Goal: Information Seeking & Learning: Understand process/instructions

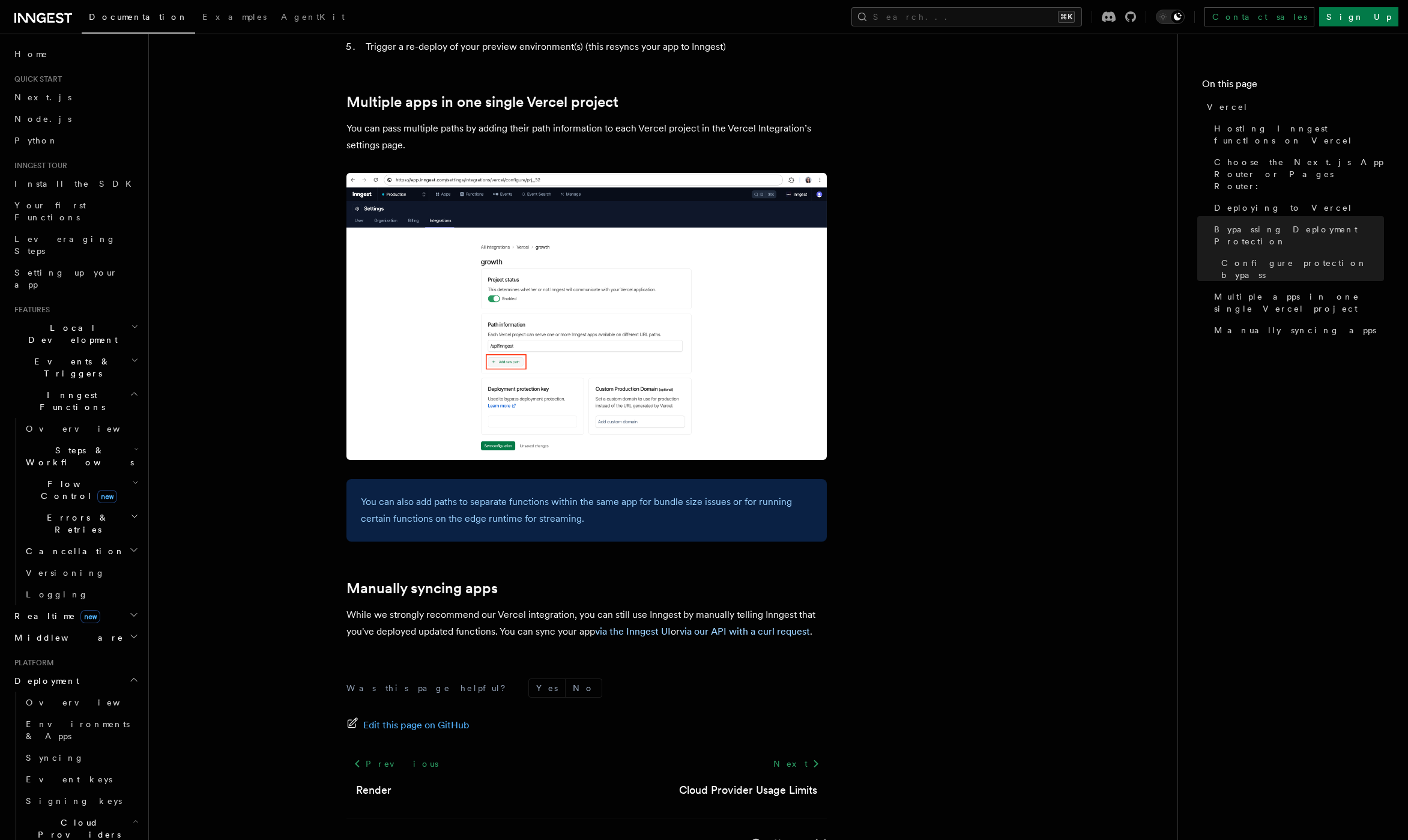
scroll to position [1699, 0]
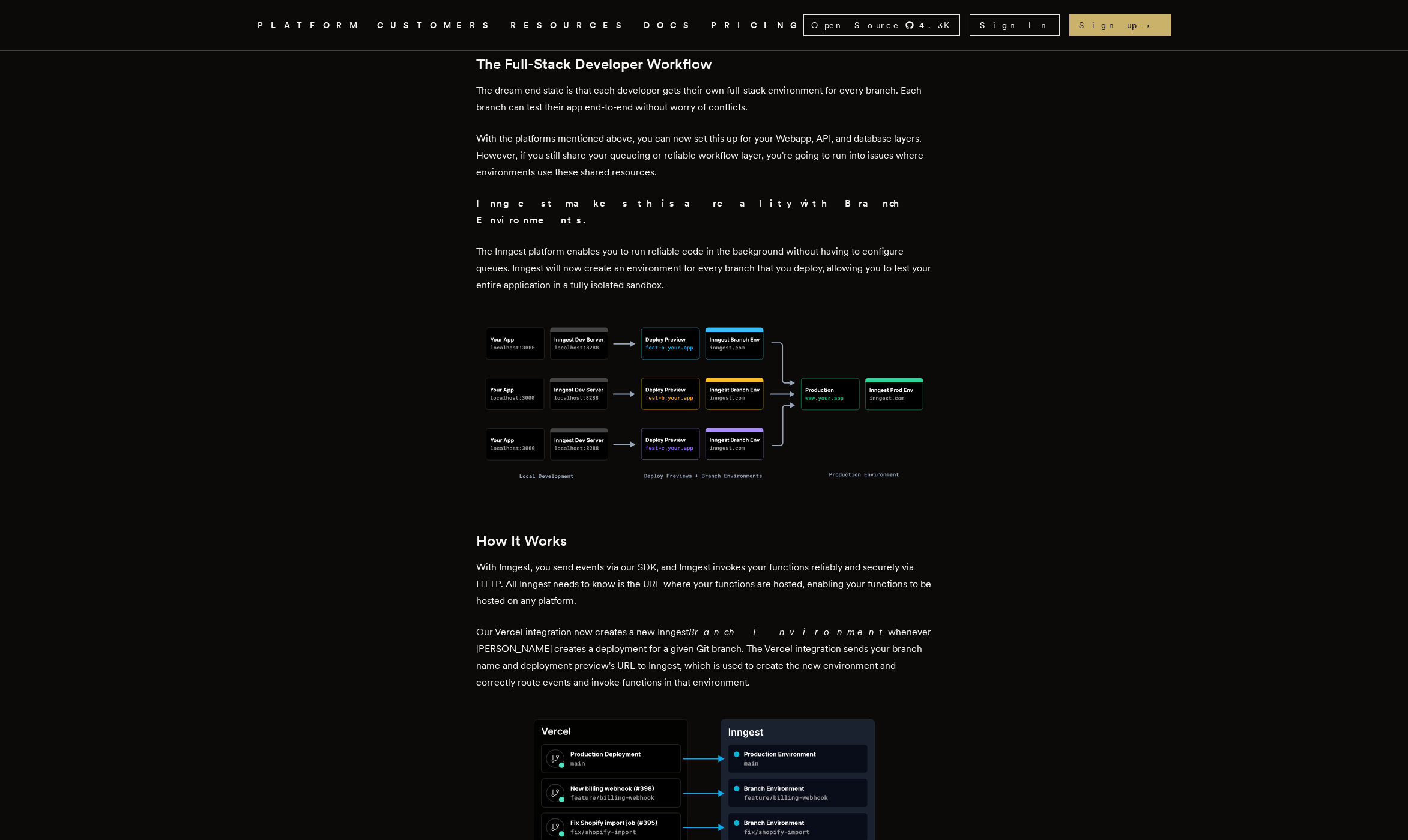
scroll to position [777, 0]
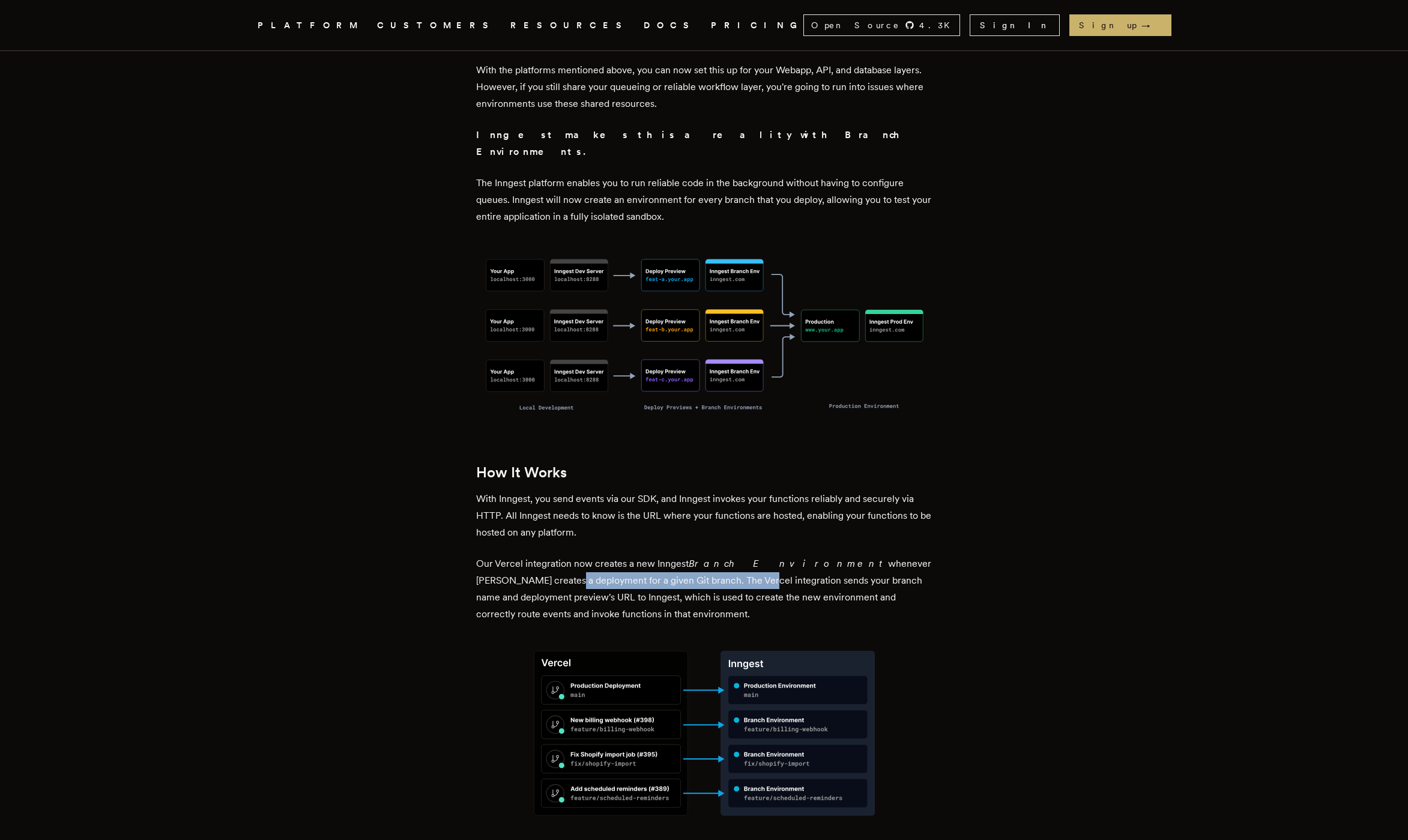
drag, startPoint x: 496, startPoint y: 543, endPoint x: 691, endPoint y: 546, distance: 195.0
click at [688, 555] on p "Our Vercel integration now creates a new Inngest Branch Environment whenever Ve…" at bounding box center [704, 589] width 456 height 67
click at [691, 555] on p "Our Vercel integration now creates a new Inngest Branch Environment whenever Ve…" at bounding box center [704, 589] width 456 height 67
click at [694, 555] on p "Our Vercel integration now creates a new Inngest Branch Environment whenever Ve…" at bounding box center [704, 589] width 456 height 67
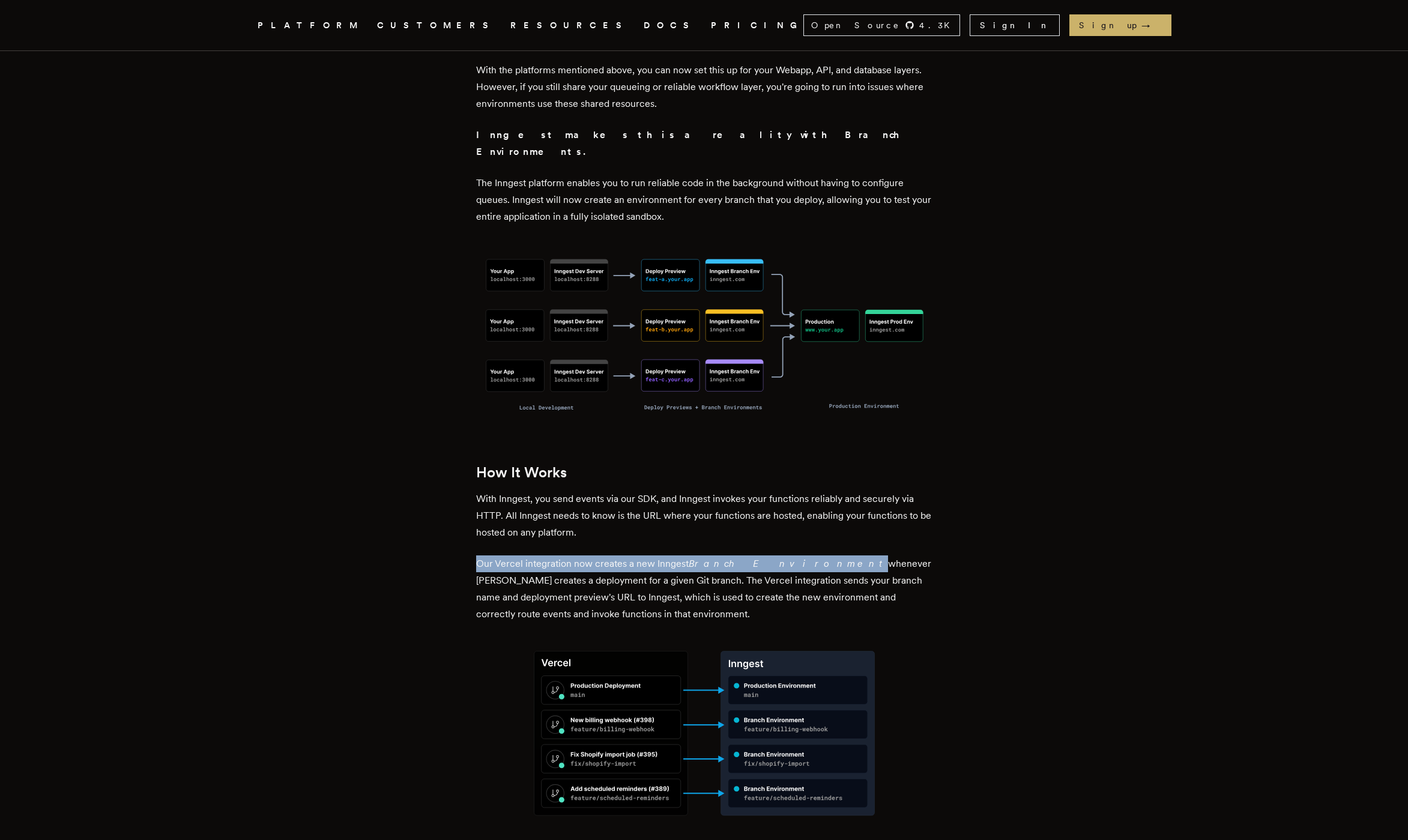
click at [694, 555] on p "Our Vercel integration now creates a new Inngest Branch Environment whenever Ve…" at bounding box center [704, 589] width 456 height 67
click at [651, 556] on p "Our Vercel integration now creates a new Inngest Branch Environment whenever Ve…" at bounding box center [704, 589] width 456 height 67
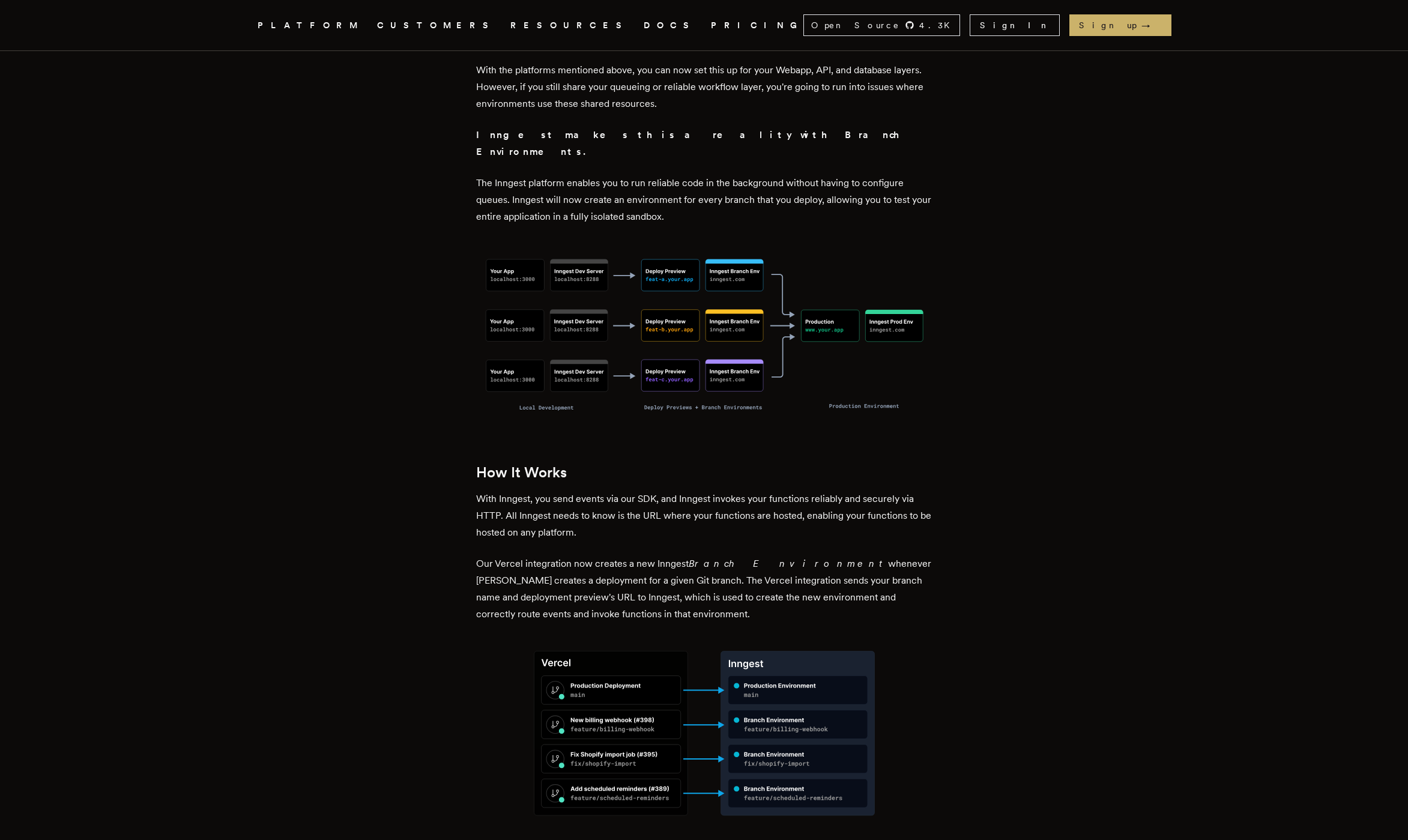
click at [611, 566] on p "Our Vercel integration now creates a new Inngest Branch Environment whenever Ve…" at bounding box center [704, 589] width 456 height 67
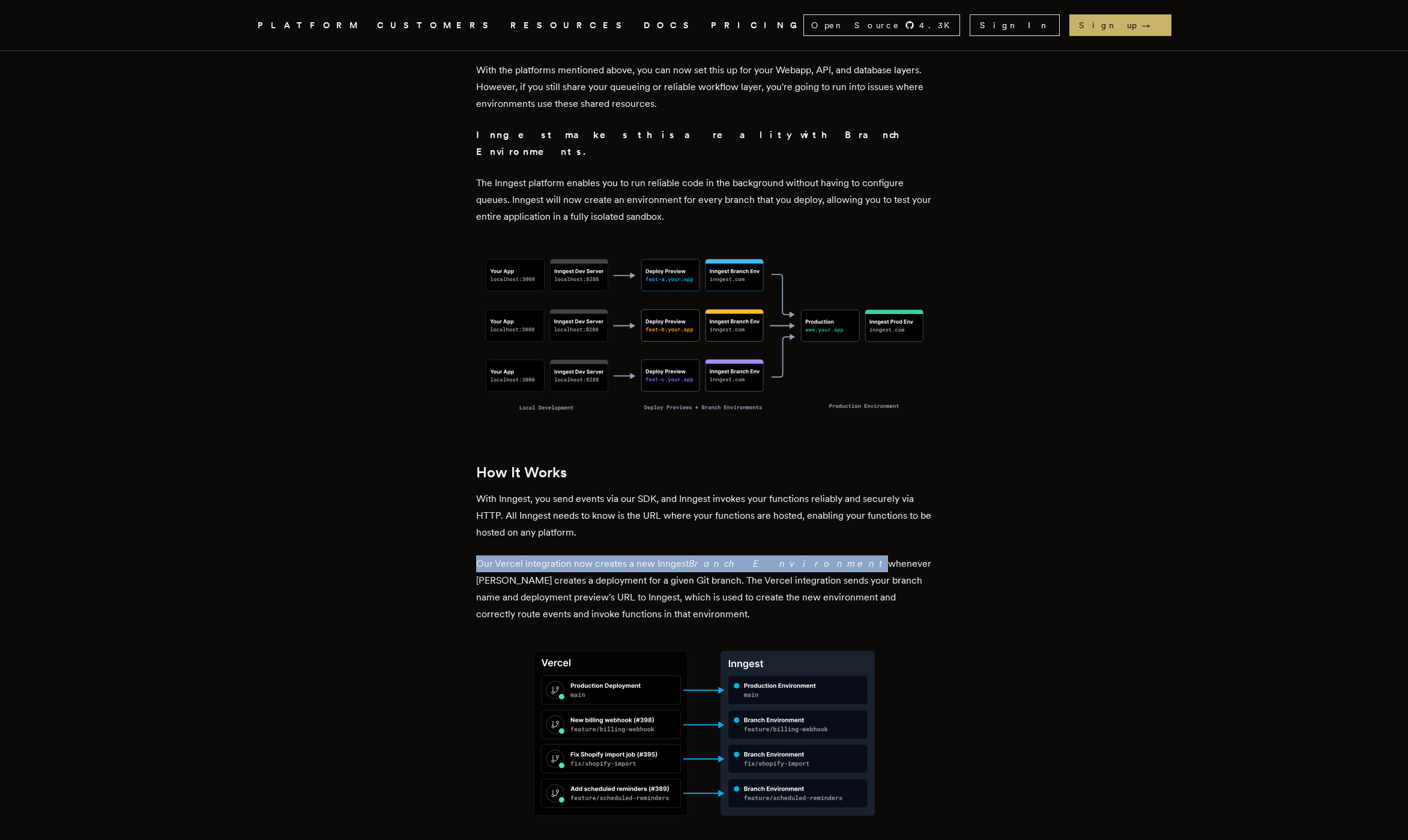
click at [611, 566] on p "Our Vercel integration now creates a new Inngest Branch Environment whenever Ve…" at bounding box center [704, 589] width 456 height 67
click at [608, 571] on p "Our Vercel integration now creates a new Inngest Branch Environment whenever Ve…" at bounding box center [704, 589] width 456 height 67
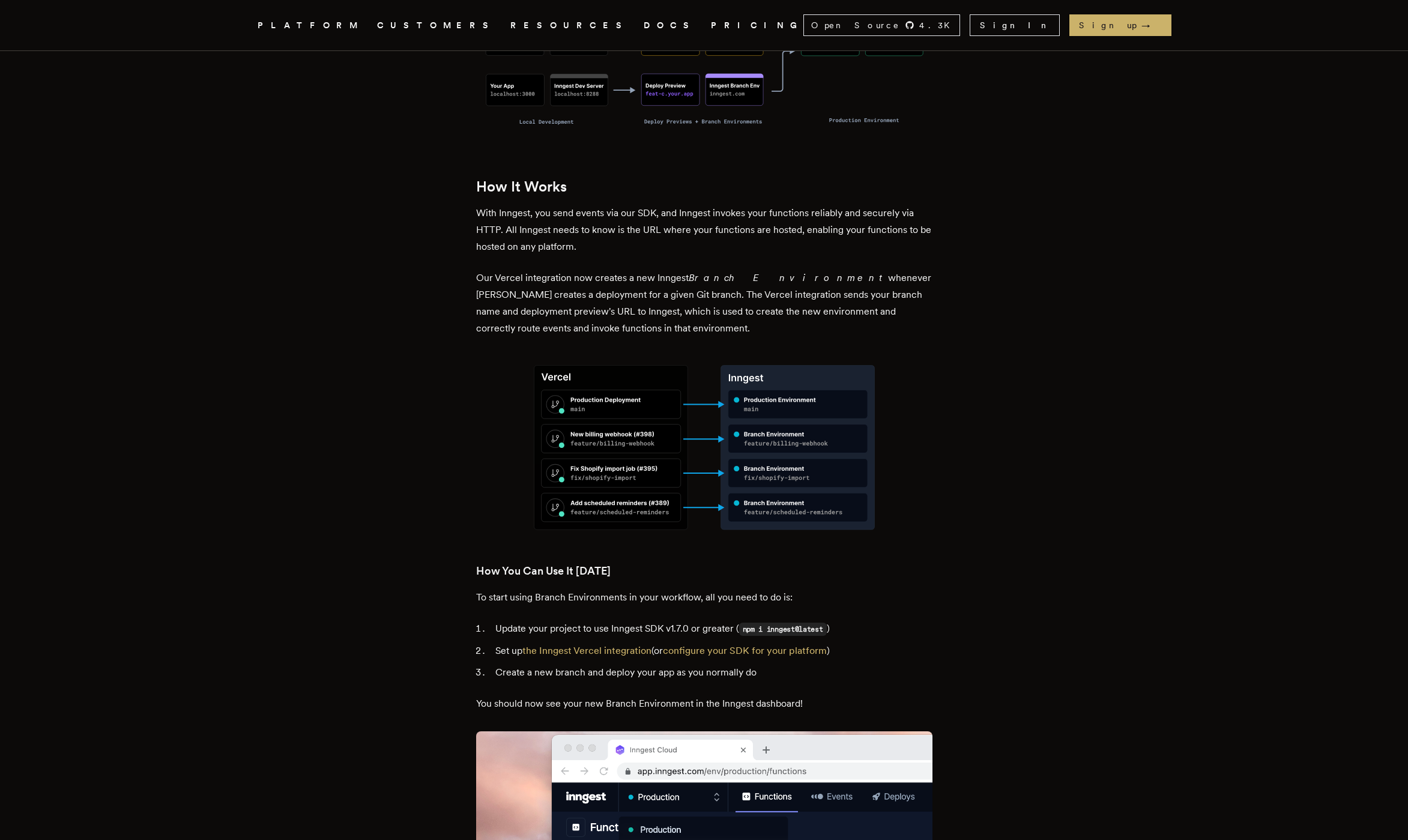
scroll to position [1070, 0]
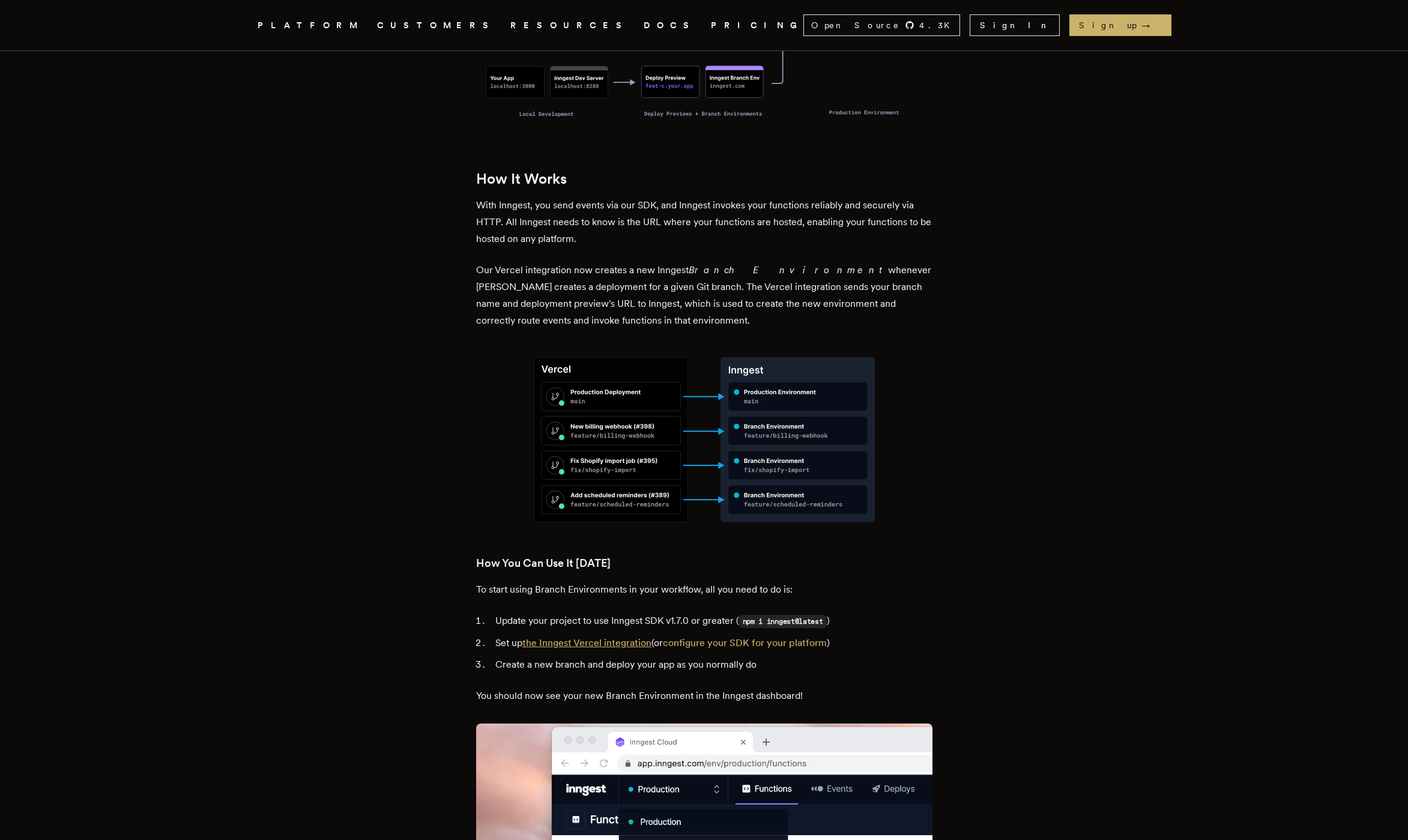
click at [621, 637] on link "the Inngest Vercel integration" at bounding box center [587, 642] width 129 height 11
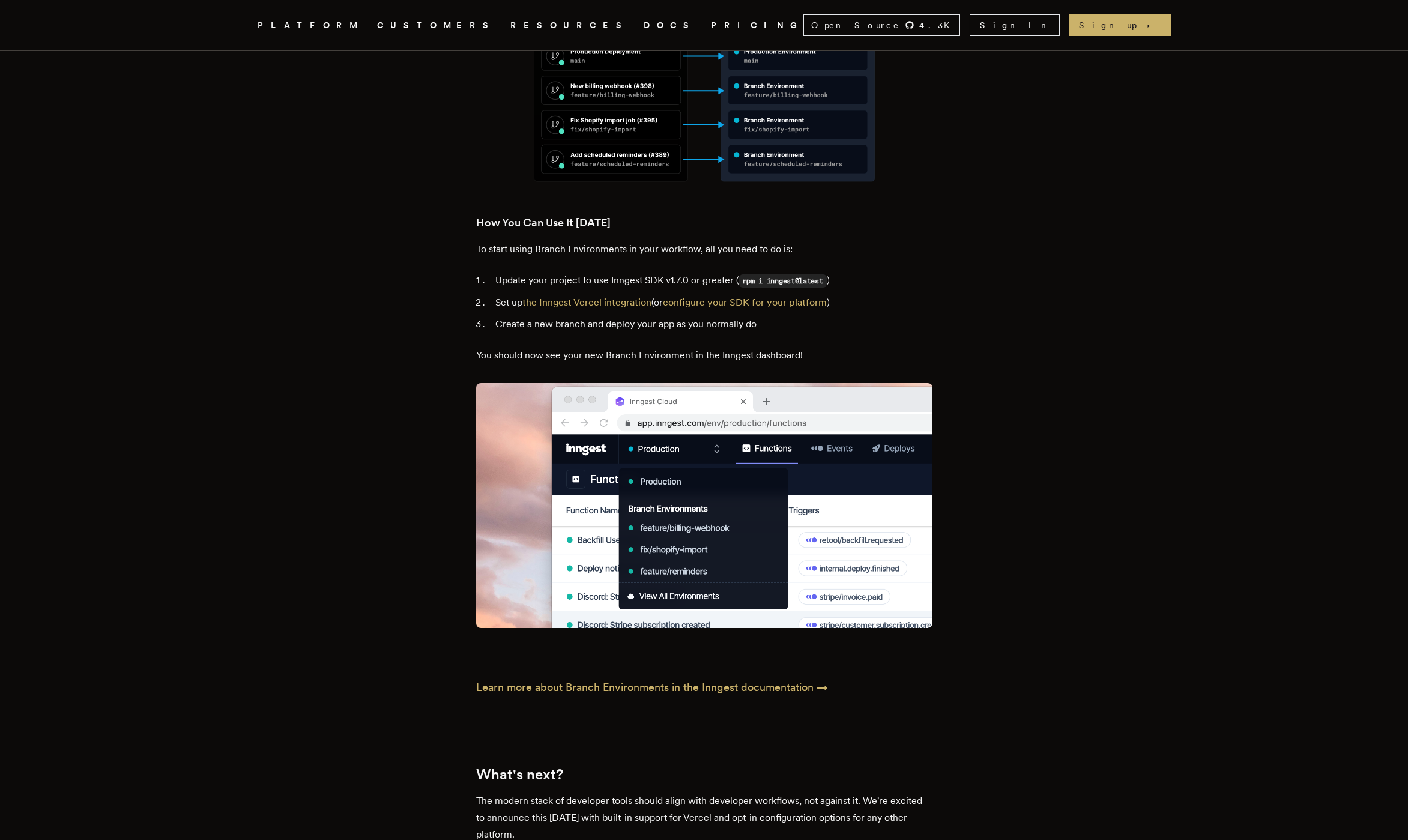
scroll to position [1550, 0]
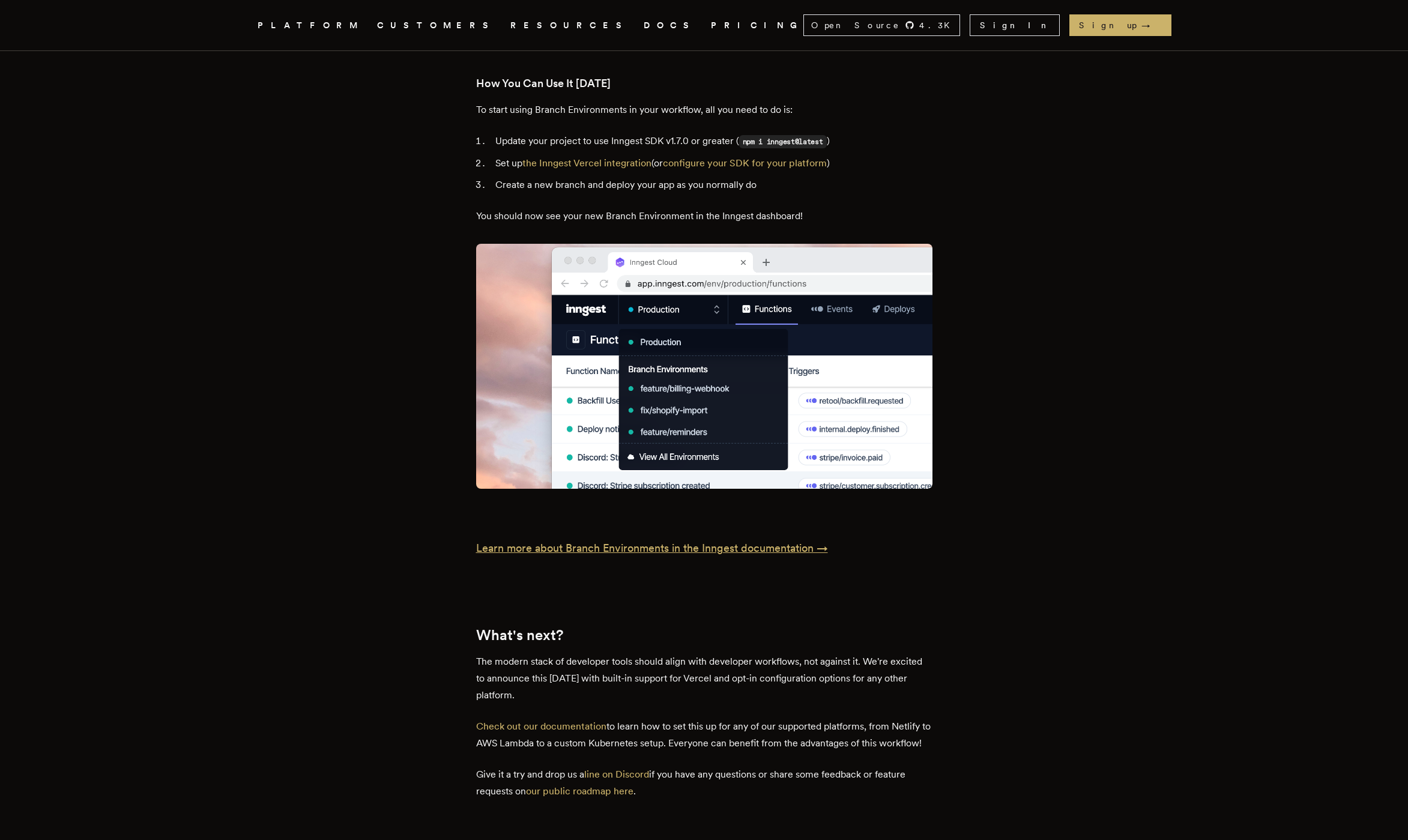
click at [618, 540] on p "Learn more about Branch Environments in the Inngest documentation →" at bounding box center [704, 548] width 456 height 17
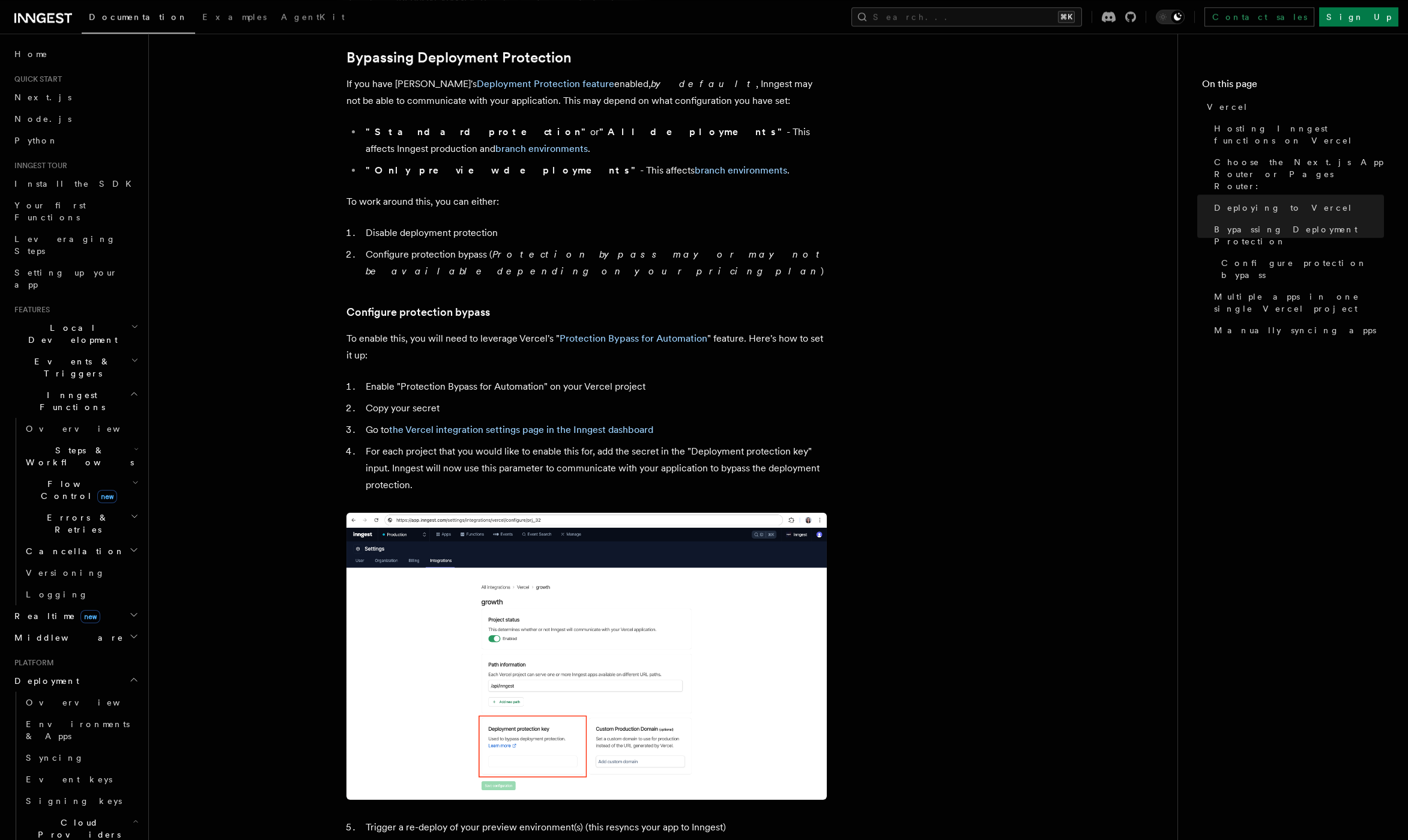
scroll to position [903, 0]
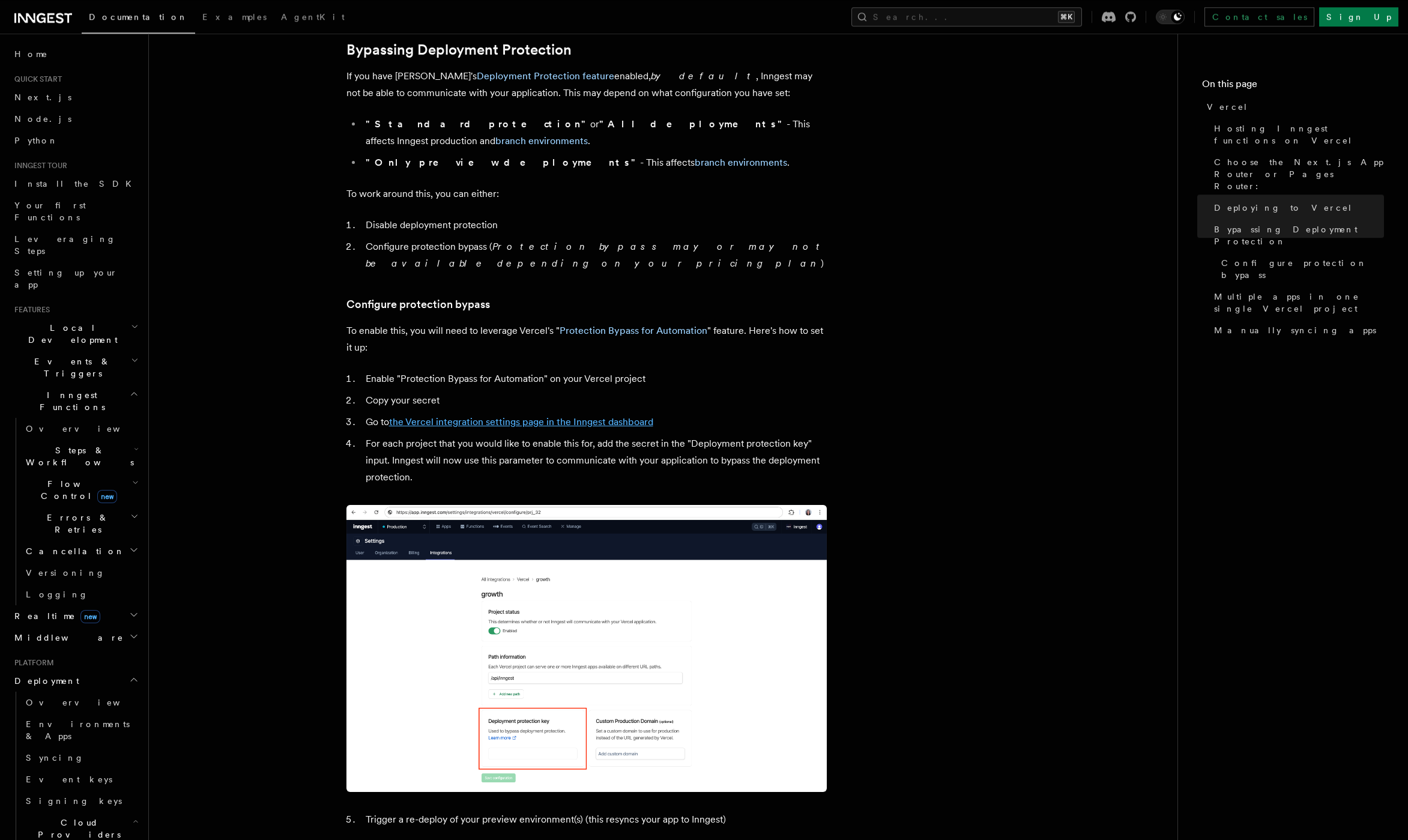
click at [507, 416] on link "the Vercel integration settings page in the Inngest dashboard" at bounding box center [521, 422] width 264 height 11
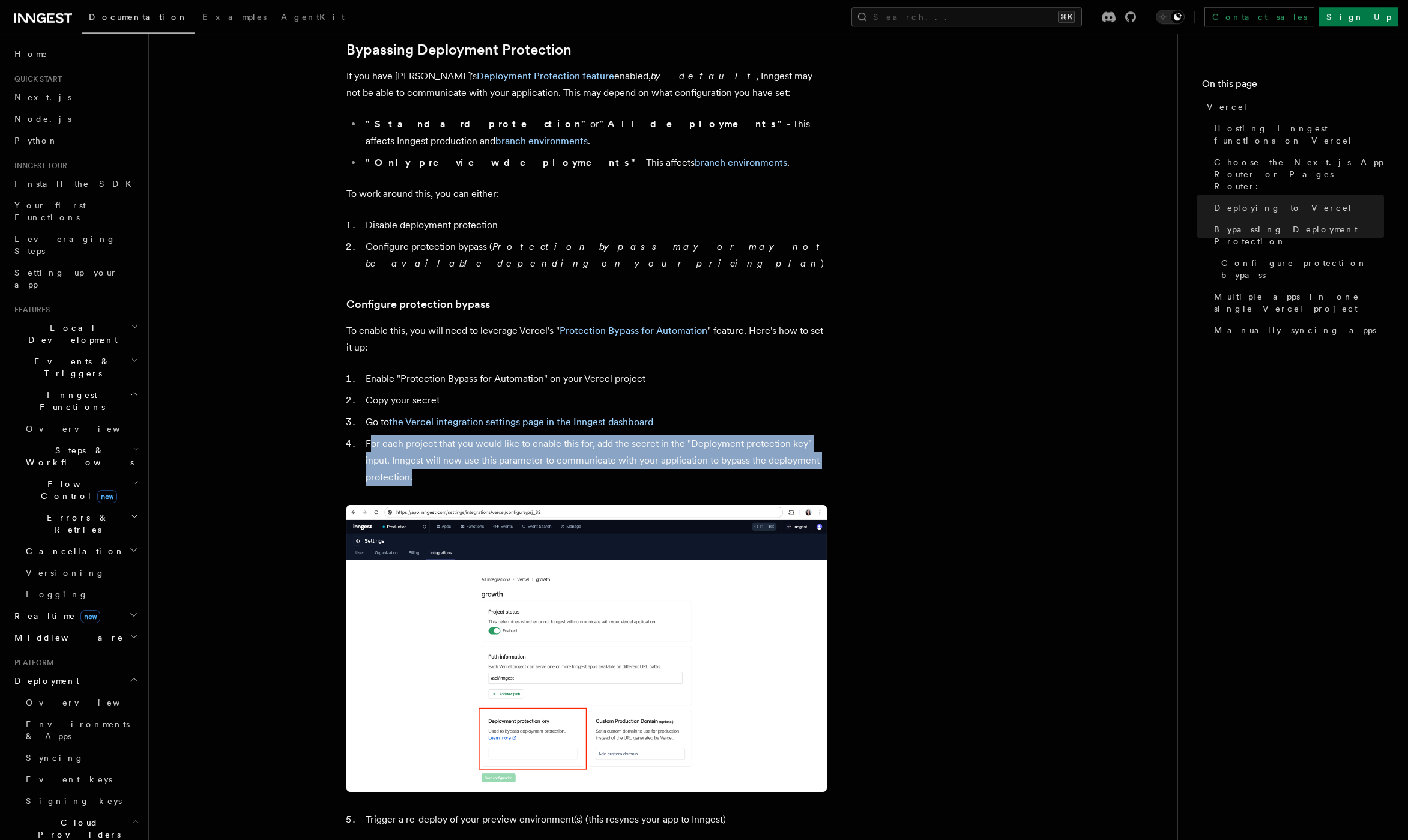
drag, startPoint x: 372, startPoint y: 426, endPoint x: 455, endPoint y: 458, distance: 89.0
click at [455, 458] on li "For each project that you would like to enable this for, add the secret in the …" at bounding box center [594, 460] width 465 height 50
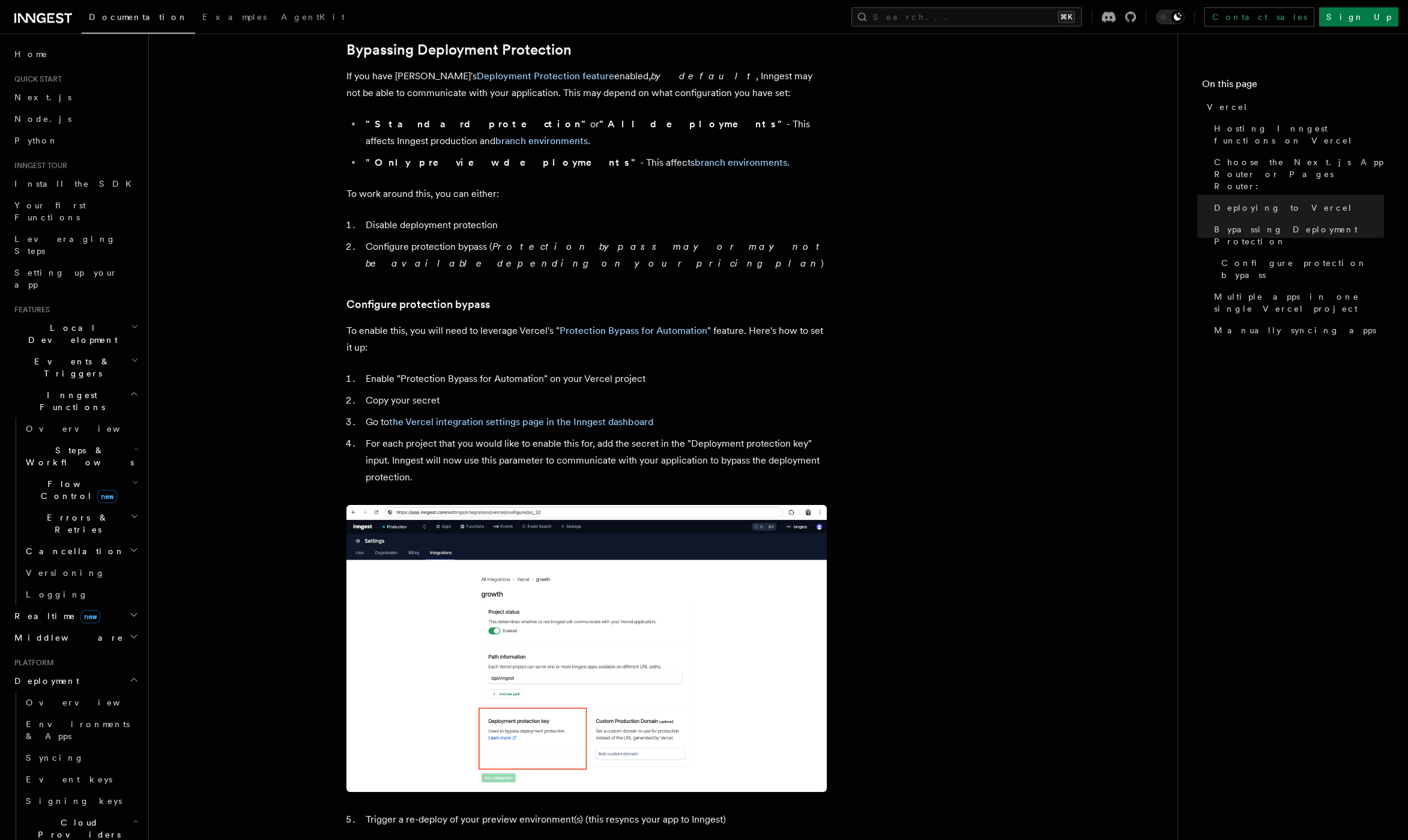
click at [455, 458] on li "For each project that you would like to enable this for, add the secret in the …" at bounding box center [594, 460] width 465 height 50
drag, startPoint x: 421, startPoint y: 457, endPoint x: 344, endPoint y: 437, distance: 79.6
click at [344, 437] on article "Platform Deployment Cloud Providers Setup Vercel Inngest enables you to host yo…" at bounding box center [663, 401] width 990 height 2502
click at [362, 435] on li "For each project that you would like to enable this for, add the secret in the …" at bounding box center [594, 460] width 465 height 50
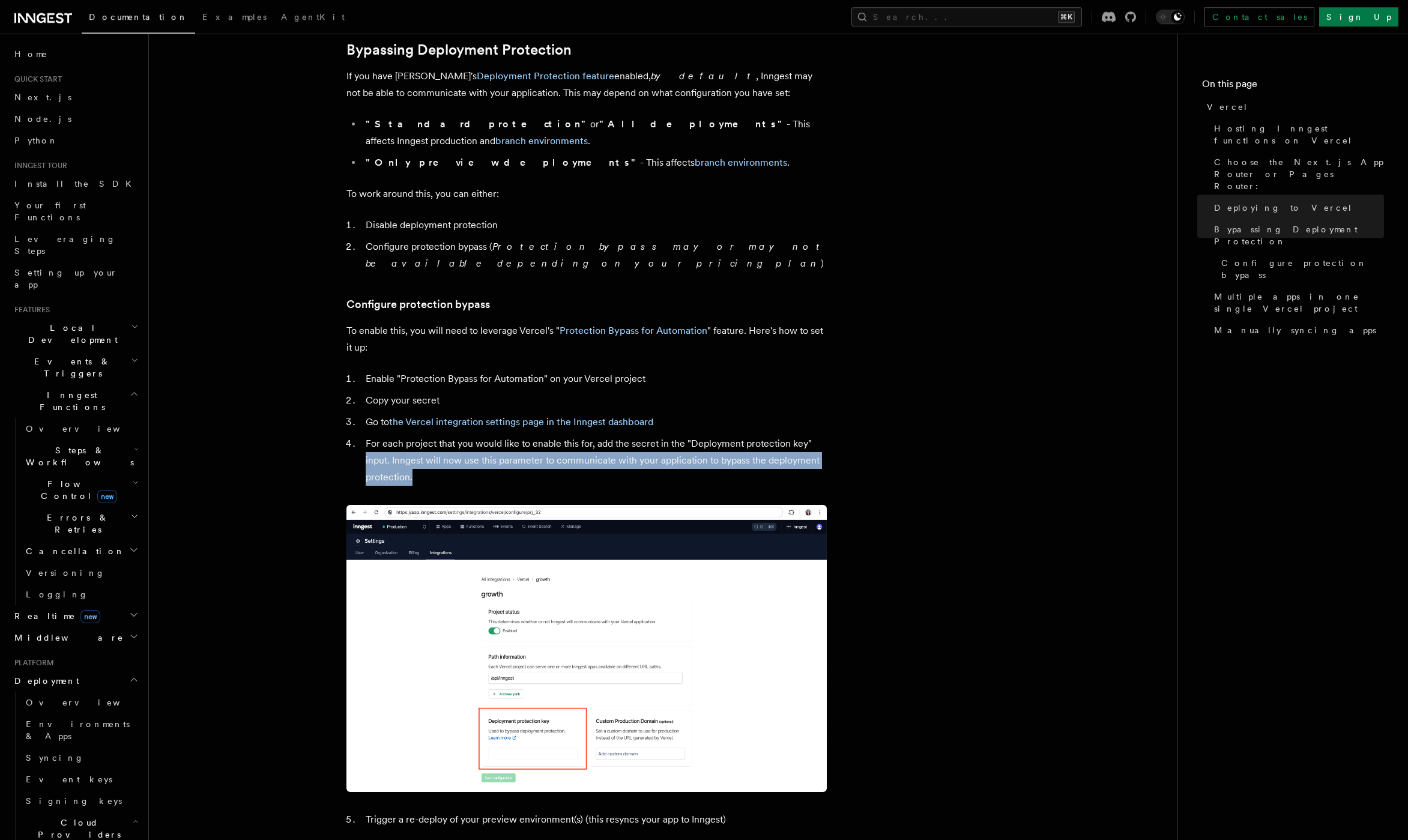
click at [372, 442] on li "For each project that you would like to enable this for, add the secret in the …" at bounding box center [594, 460] width 465 height 50
drag, startPoint x: 366, startPoint y: 429, endPoint x: 431, endPoint y: 460, distance: 72.0
click at [431, 460] on li "For each project that you would like to enable this for, add the secret in the …" at bounding box center [594, 460] width 465 height 50
click at [431, 460] on li "For each project that you would like to enable this for, add the secret in the …" at bounding box center [594, 460] width 465 height 50
drag, startPoint x: 424, startPoint y: 462, endPoint x: 413, endPoint y: 456, distance: 12.5
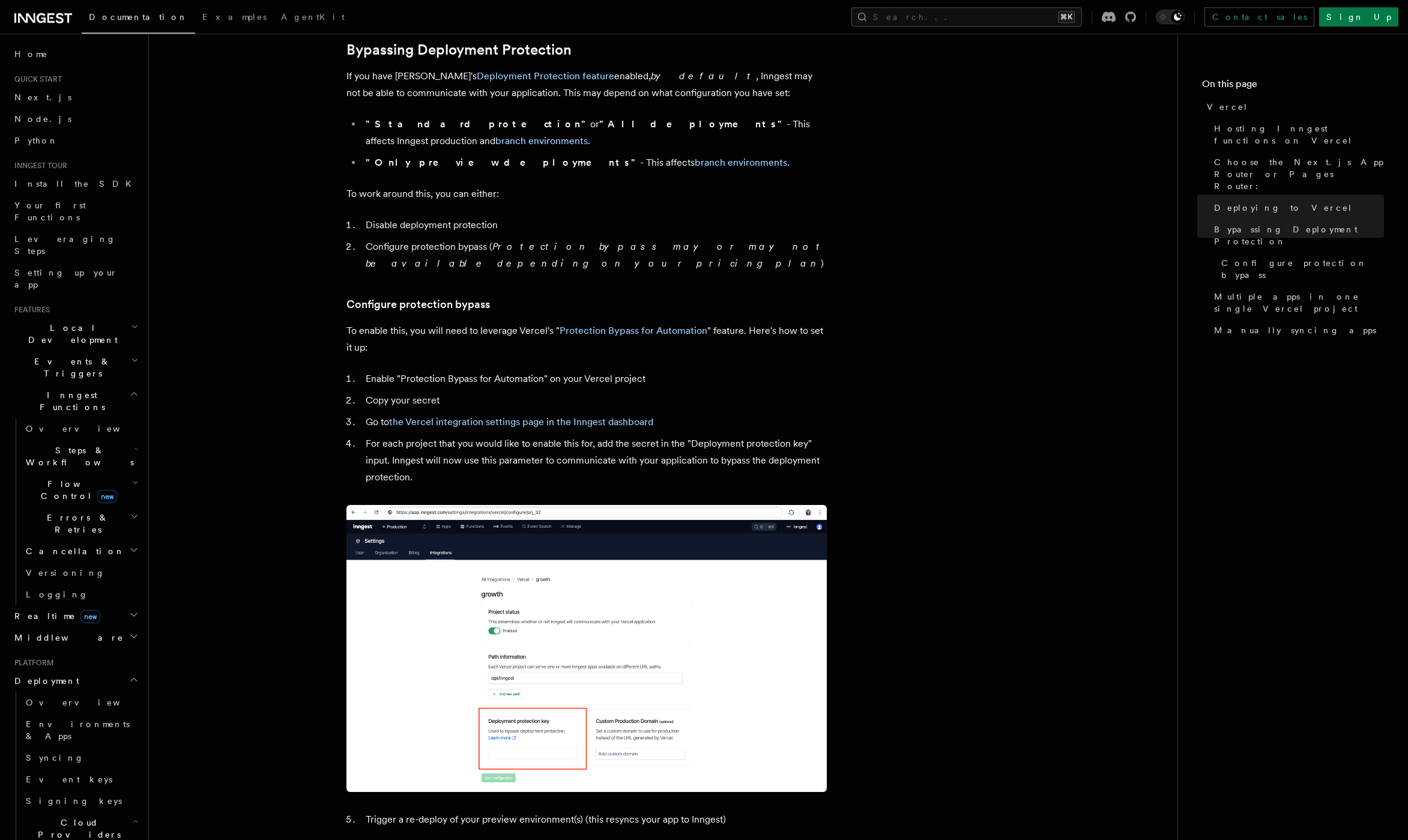
click at [413, 456] on li "For each project that you would like to enable this for, add the secret in the …" at bounding box center [594, 460] width 465 height 50
click at [424, 370] on li "Enable "Protection Bypass for Automation" on your Vercel project" at bounding box center [594, 379] width 465 height 17
drag, startPoint x: 424, startPoint y: 364, endPoint x: 521, endPoint y: 365, distance: 97.0
click at [521, 370] on li "Enable "Protection Bypass for Automation" on your Vercel project" at bounding box center [594, 379] width 465 height 17
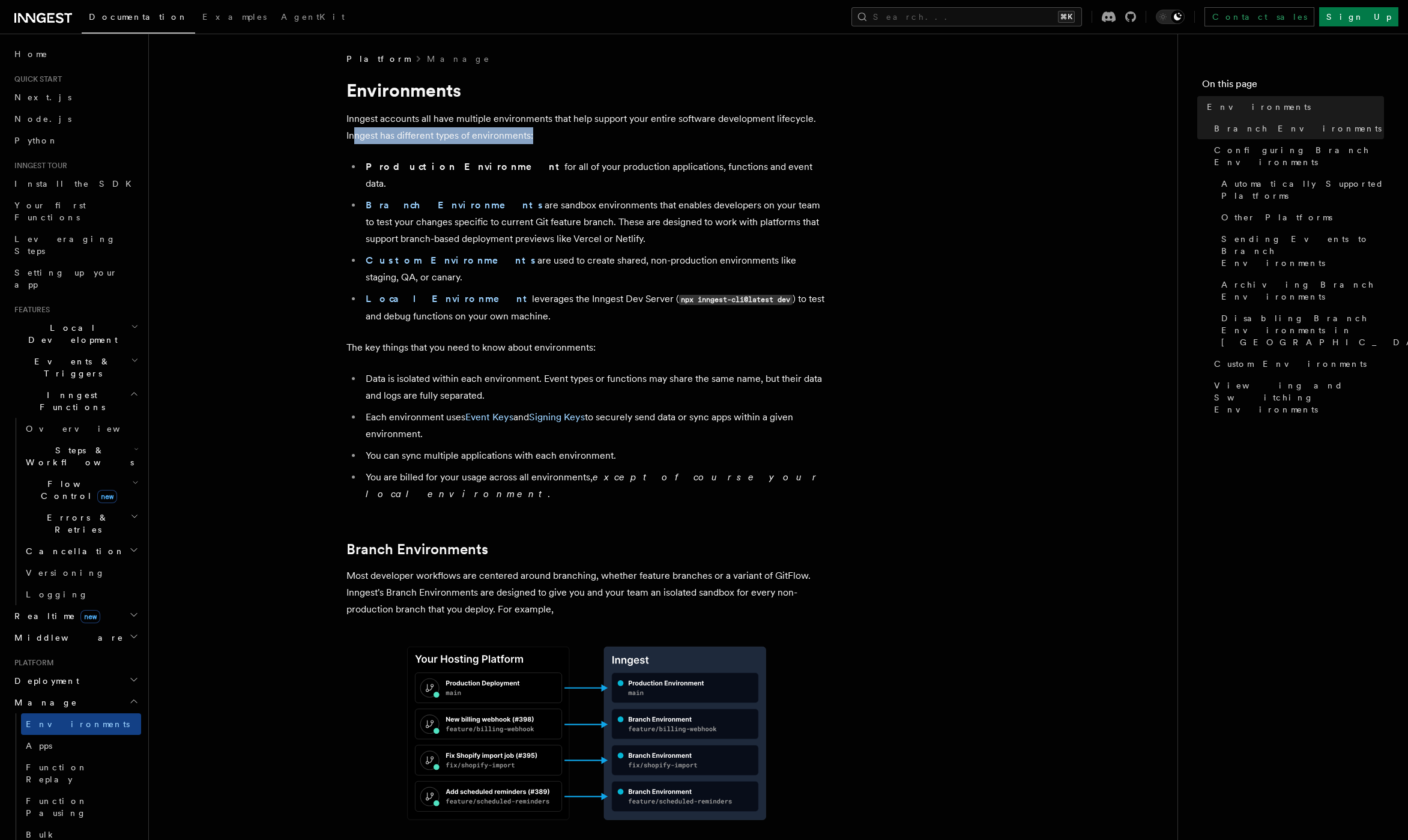
drag, startPoint x: 356, startPoint y: 128, endPoint x: 485, endPoint y: 145, distance: 130.1
click at [510, 143] on p "Inngest accounts all have multiple environments that help support your entire s…" at bounding box center [586, 128] width 480 height 34
drag, startPoint x: 465, startPoint y: 187, endPoint x: 575, endPoint y: 216, distance: 113.8
click at [575, 216] on li "Branch Environments are sandbox environments that enables developers on your te…" at bounding box center [594, 222] width 465 height 50
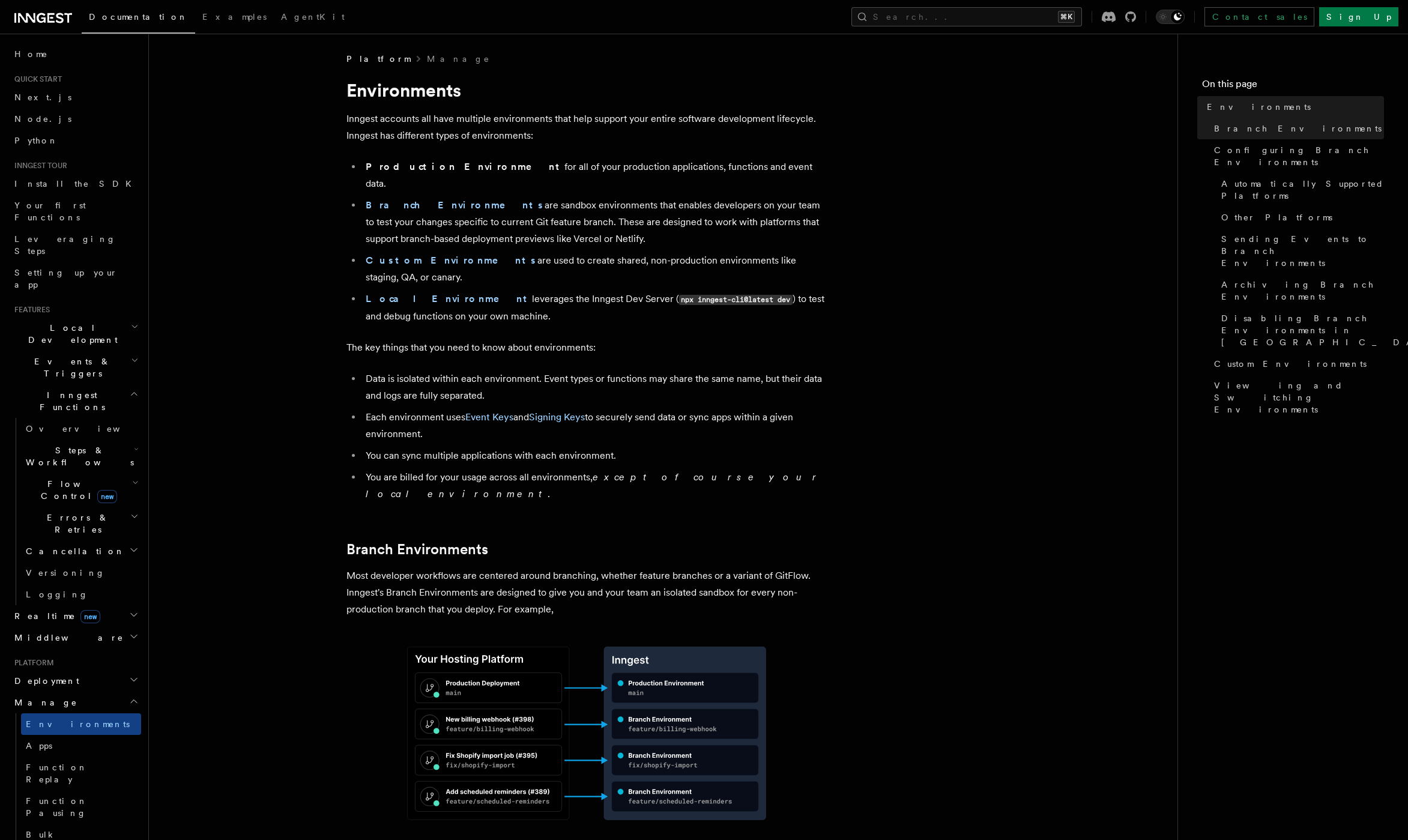
click at [575, 216] on li "Branch Environments are sandbox environments that enables developers on your te…" at bounding box center [594, 222] width 465 height 50
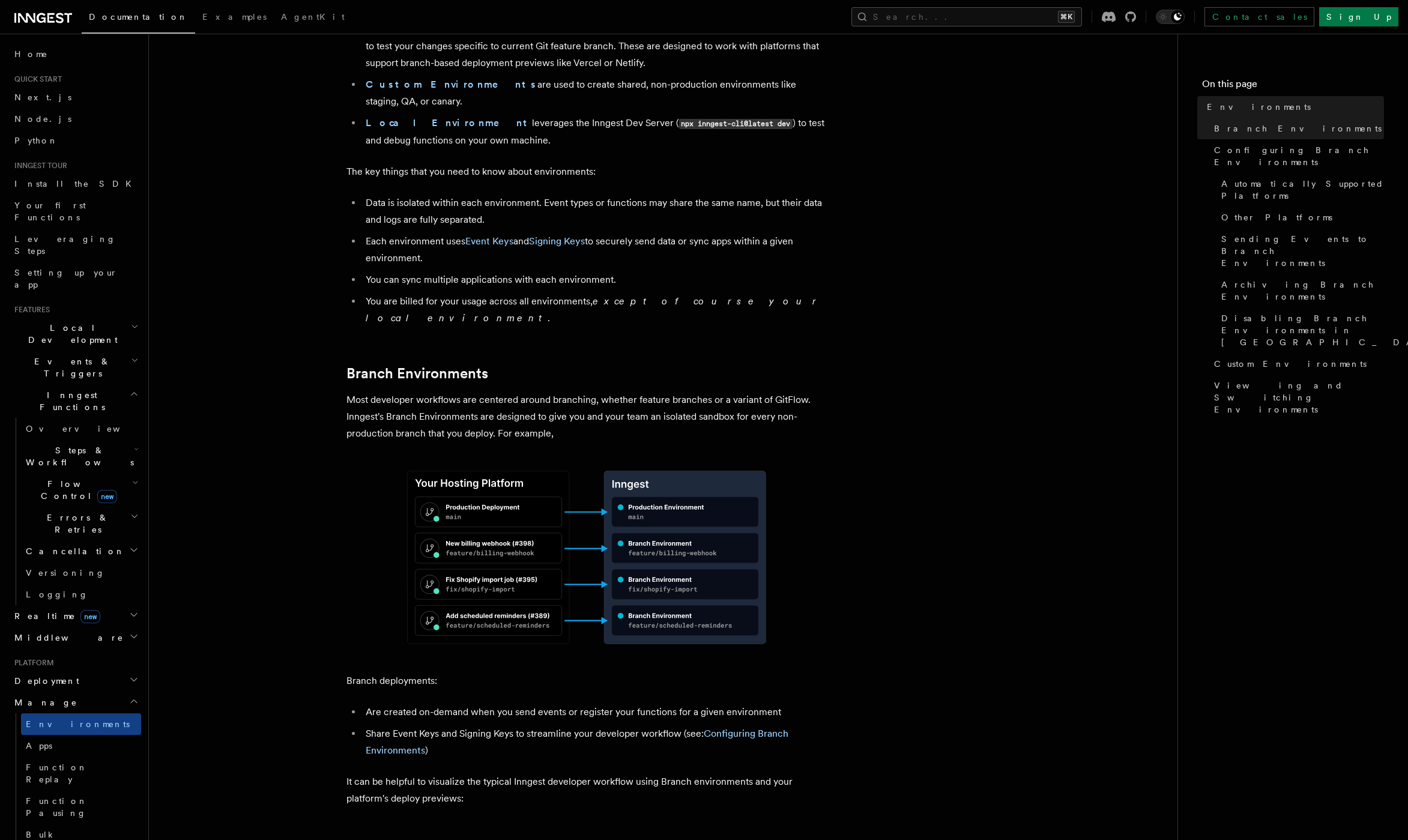
scroll to position [230, 0]
